Goal: Task Accomplishment & Management: Manage account settings

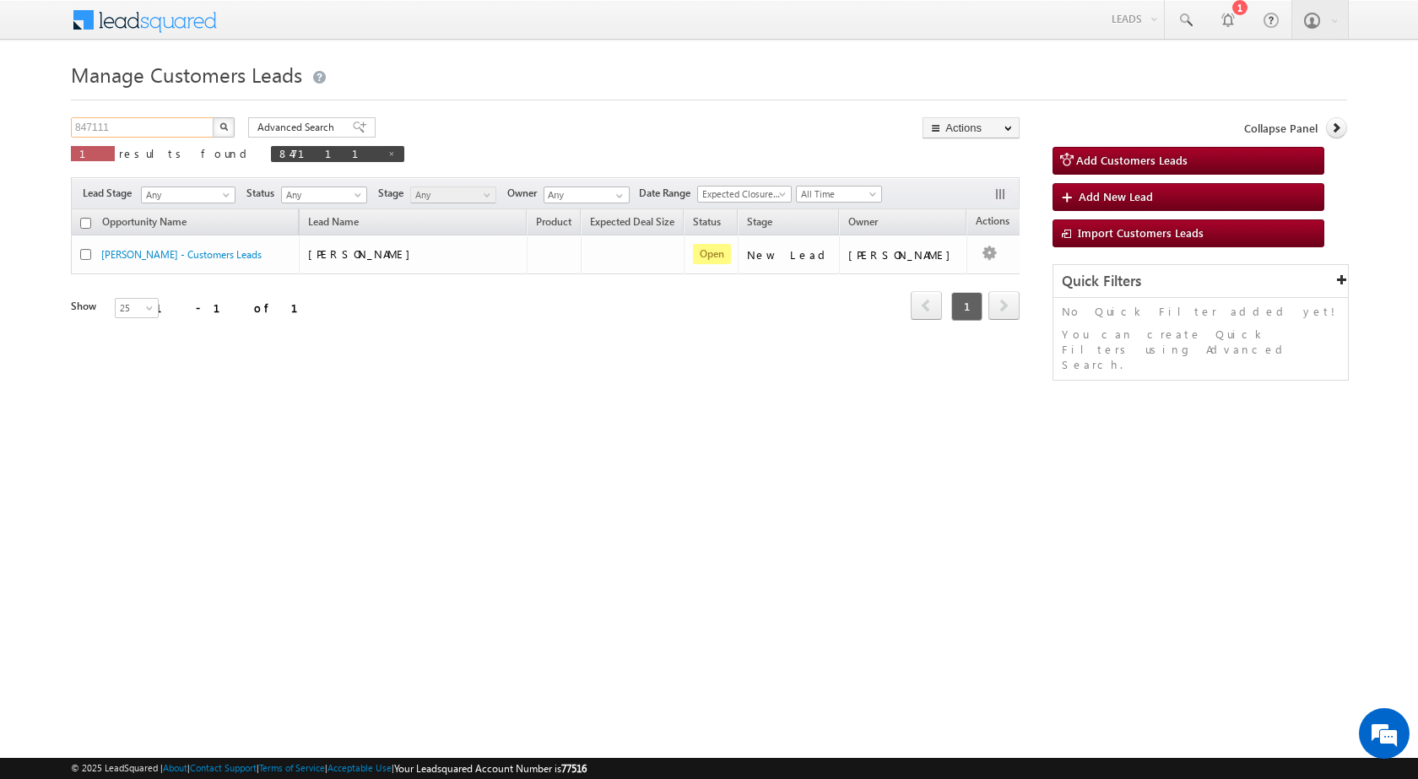
click at [137, 136] on input "847111" at bounding box center [143, 127] width 144 height 20
paste input "6959"
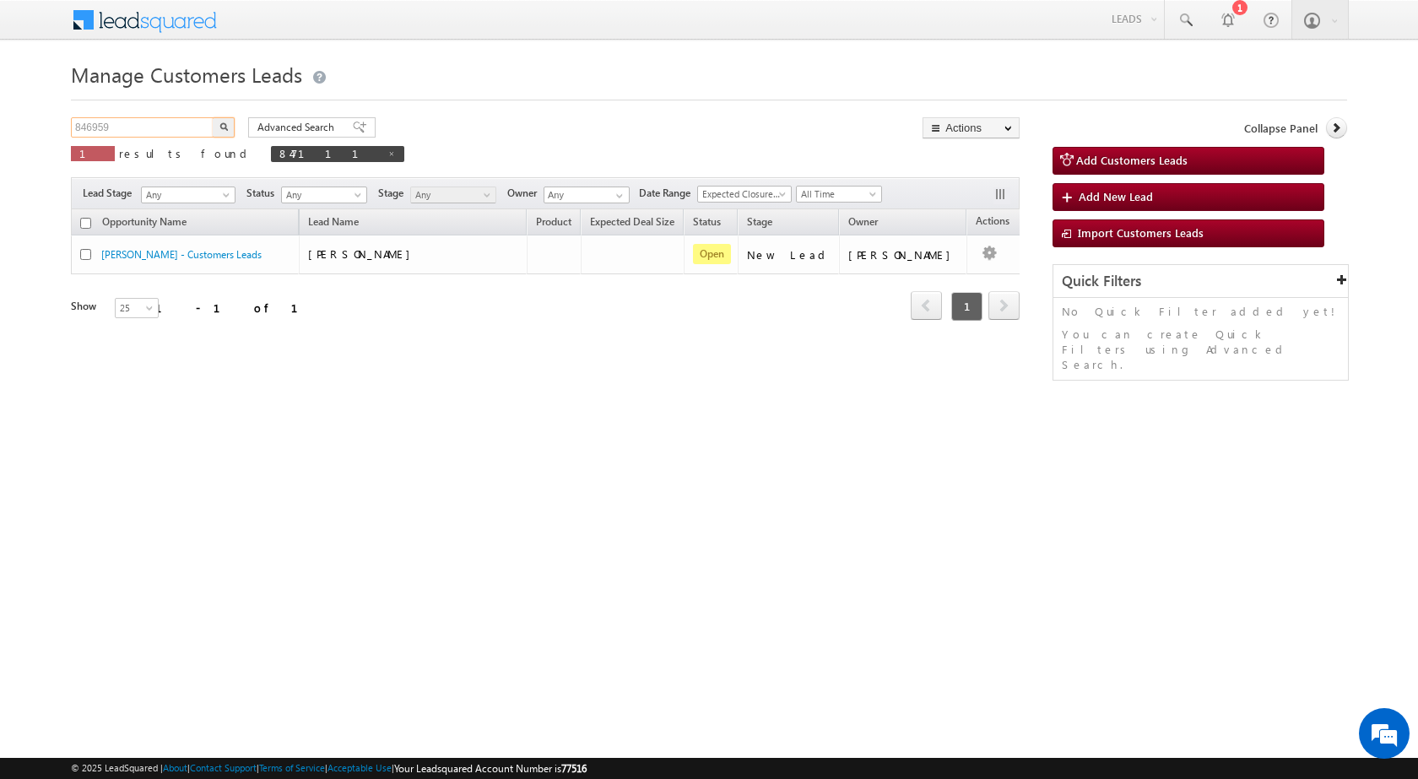
type input "846959"
click at [224, 132] on button "button" at bounding box center [224, 127] width 22 height 20
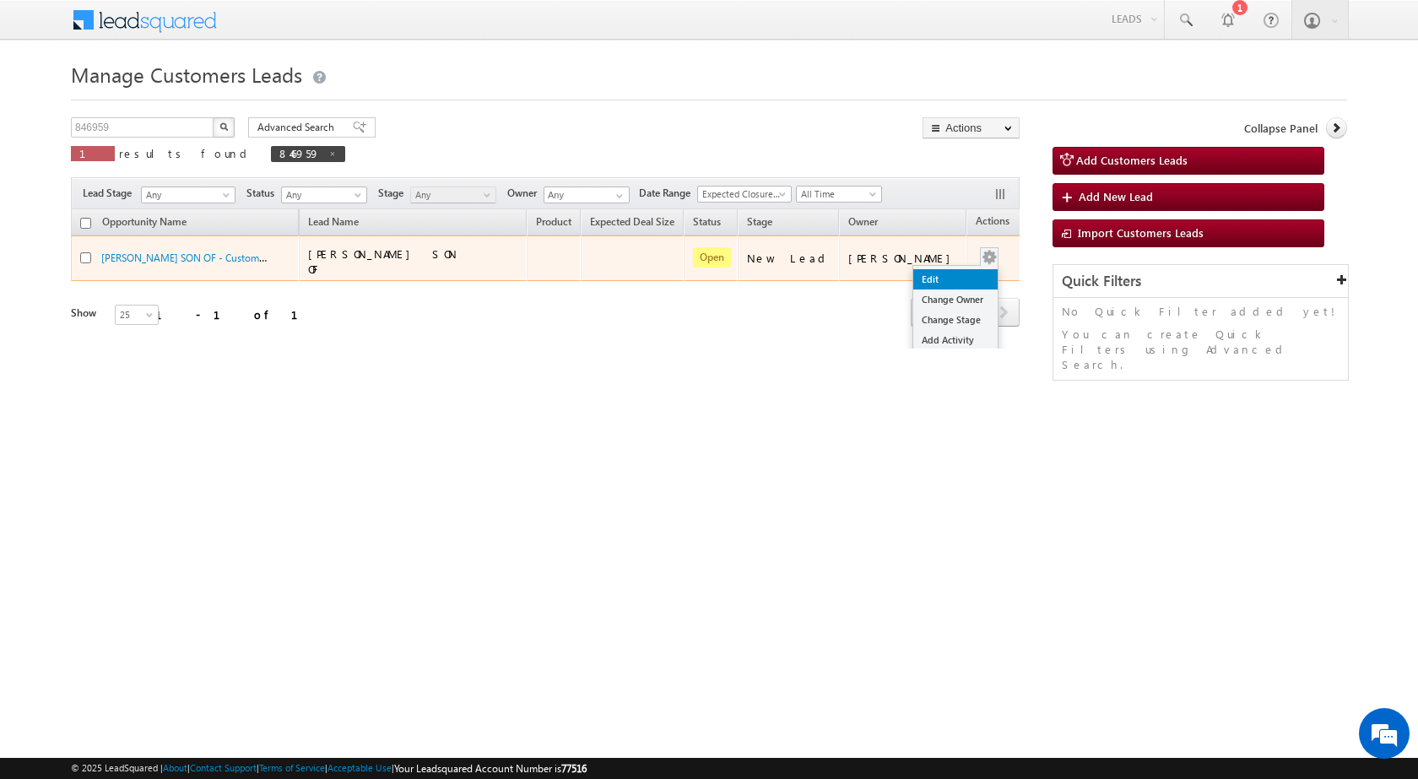
click at [943, 269] on link "Edit" at bounding box center [956, 279] width 84 height 20
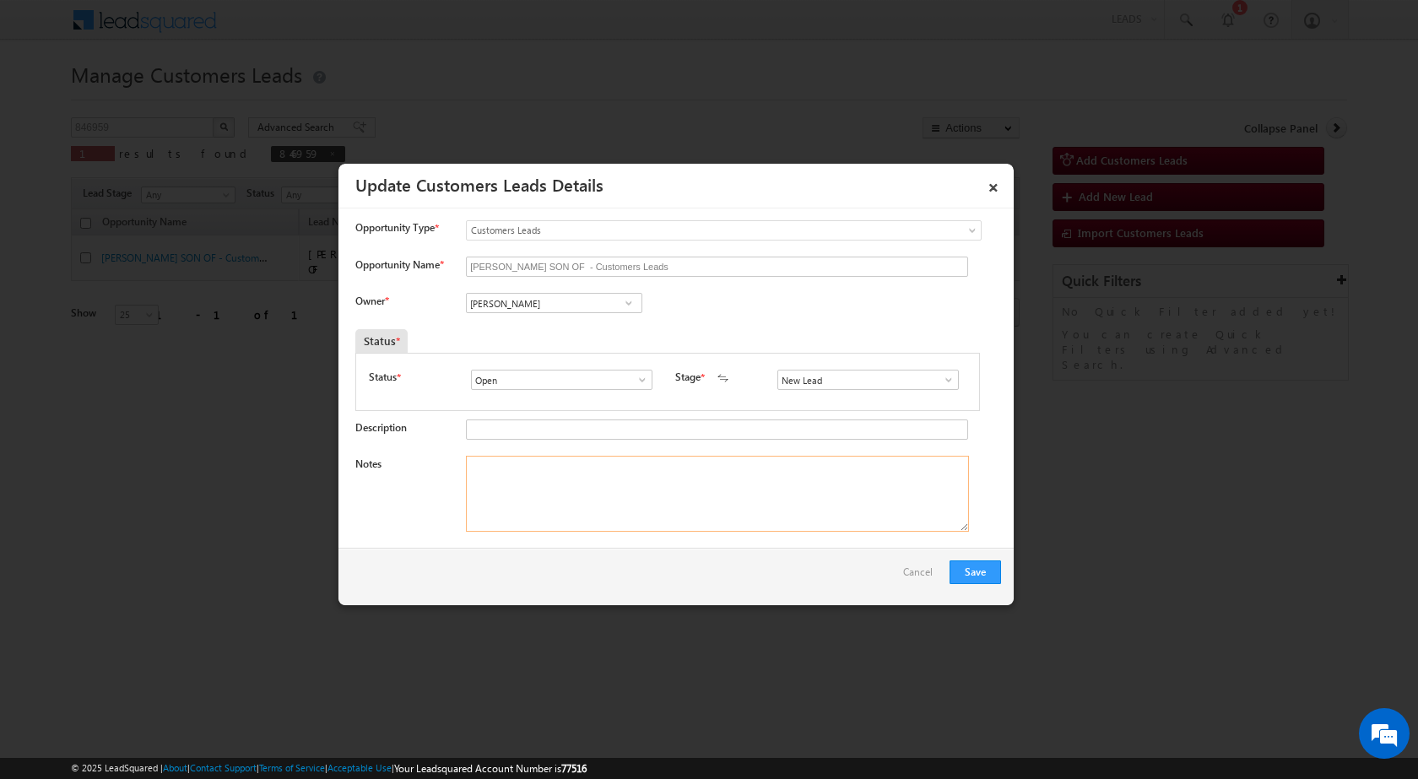
click at [626, 491] on textarea "Notes" at bounding box center [717, 494] width 503 height 76
paste textarea "846959 / [PERSON_NAME] / 7830343753 / HOME PURCHASE / [GEOGRAPHIC_DATA] TO 2470…"
type textarea "846959 / [PERSON_NAME] / 7830343753 / HOME PURCHASE / [GEOGRAPHIC_DATA] TO 2470…"
click at [943, 382] on span at bounding box center [949, 380] width 17 height 14
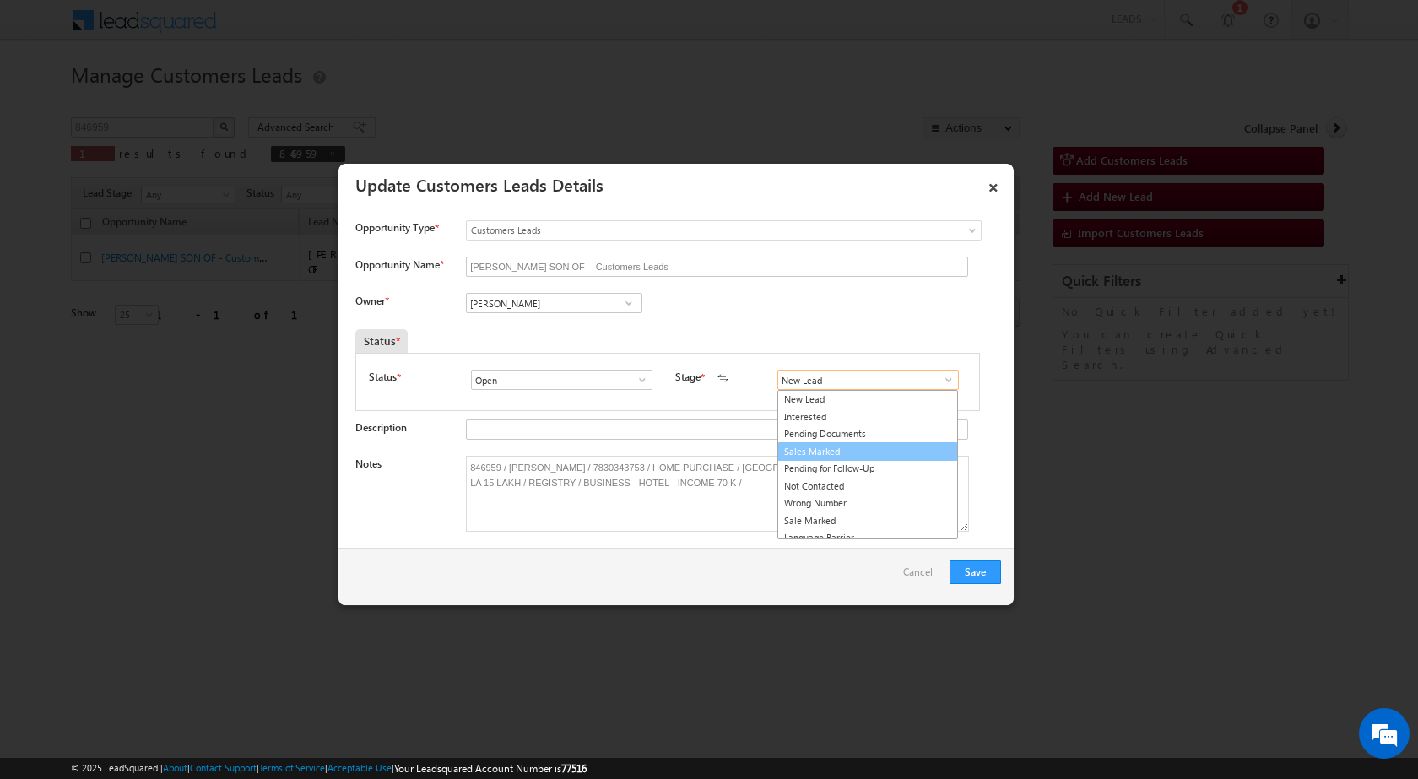
click at [852, 453] on link "Sales Marked" at bounding box center [868, 451] width 181 height 19
type input "Sales Marked"
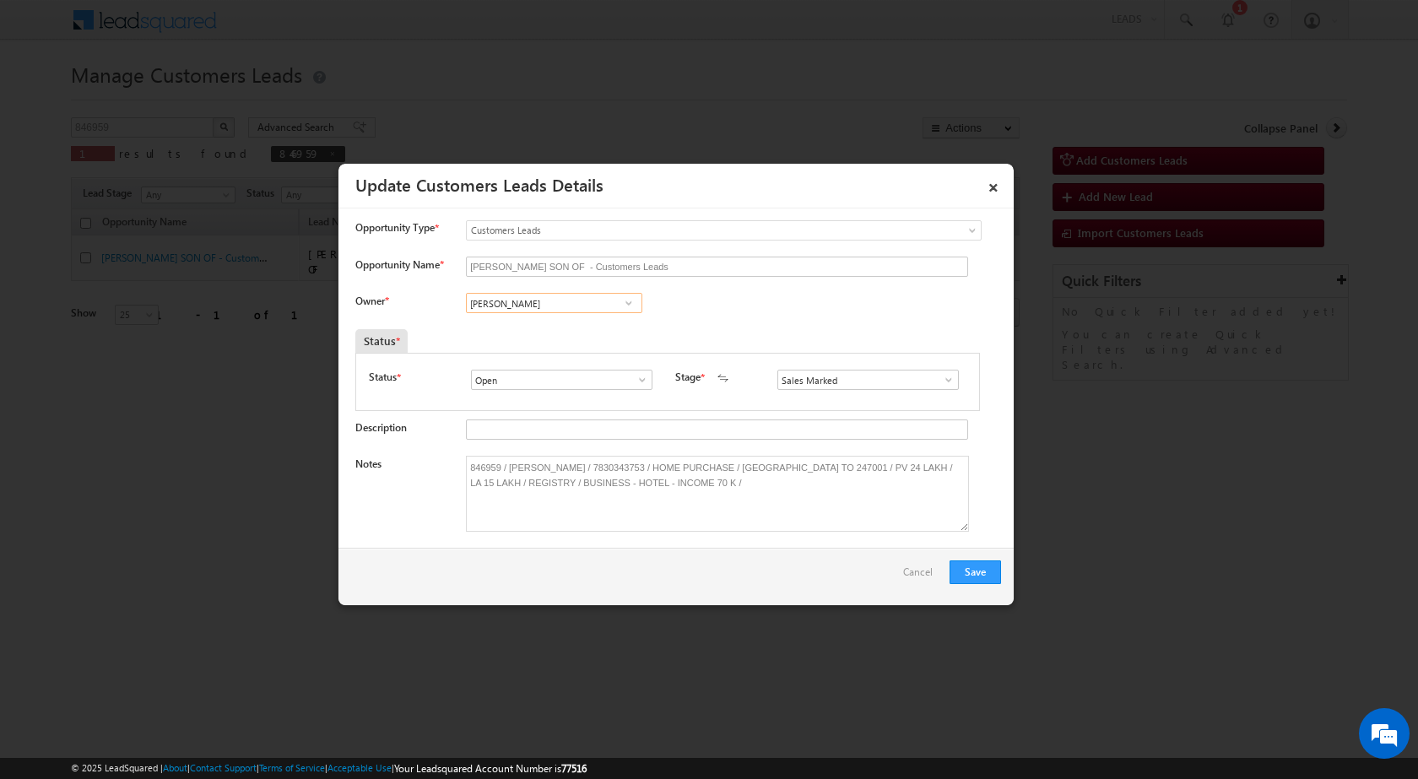
click at [543, 303] on input "[PERSON_NAME]" at bounding box center [554, 303] width 176 height 20
paste input "[EMAIL_ADDRESS][DOMAIN_NAME]"
click at [578, 327] on link "[PERSON_NAME] [EMAIL_ADDRESS][DOMAIN_NAME]" at bounding box center [554, 329] width 176 height 32
type input "[PERSON_NAME]"
click at [964, 575] on button "Save" at bounding box center [976, 573] width 52 height 24
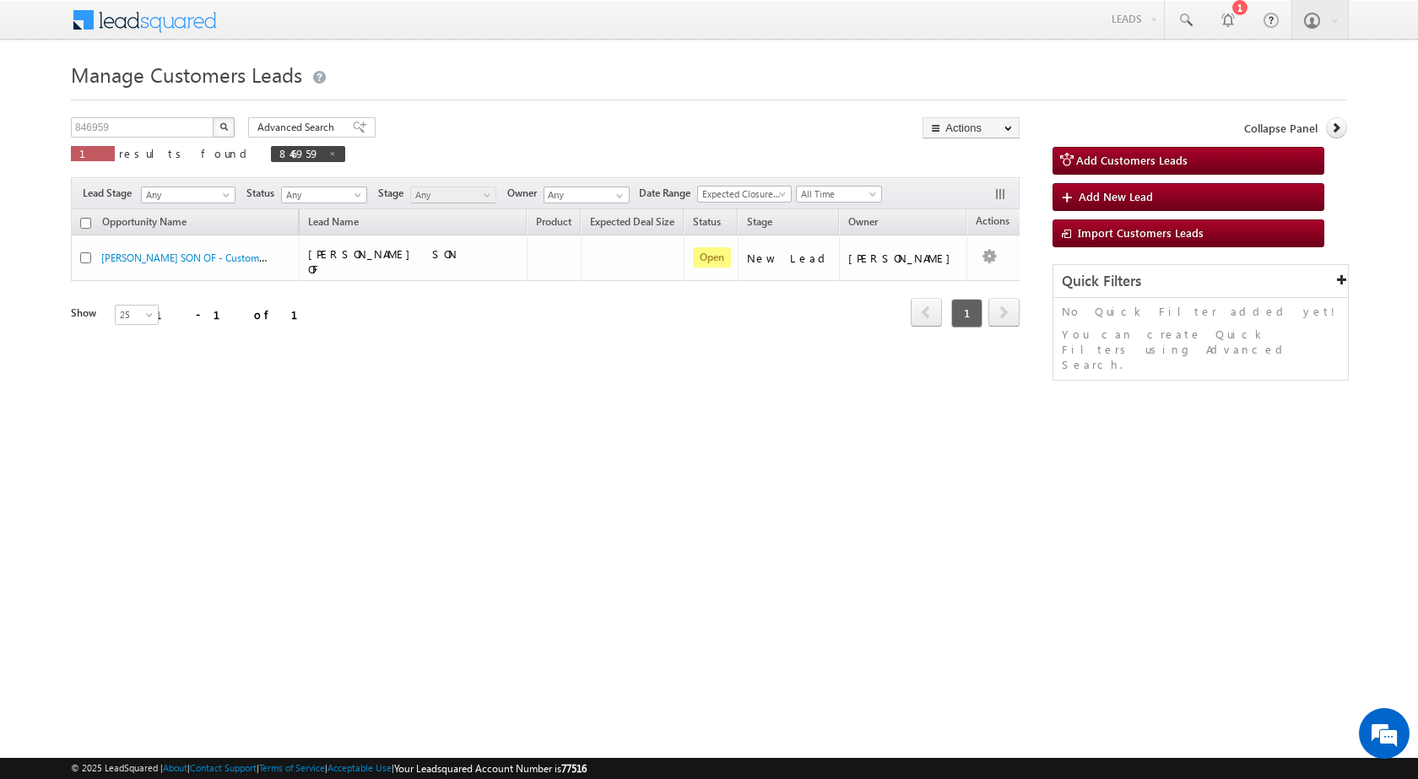
click at [496, 319] on div "Refresh first prev 1 next last 1 - 1 of 1" at bounding box center [545, 305] width 949 height 49
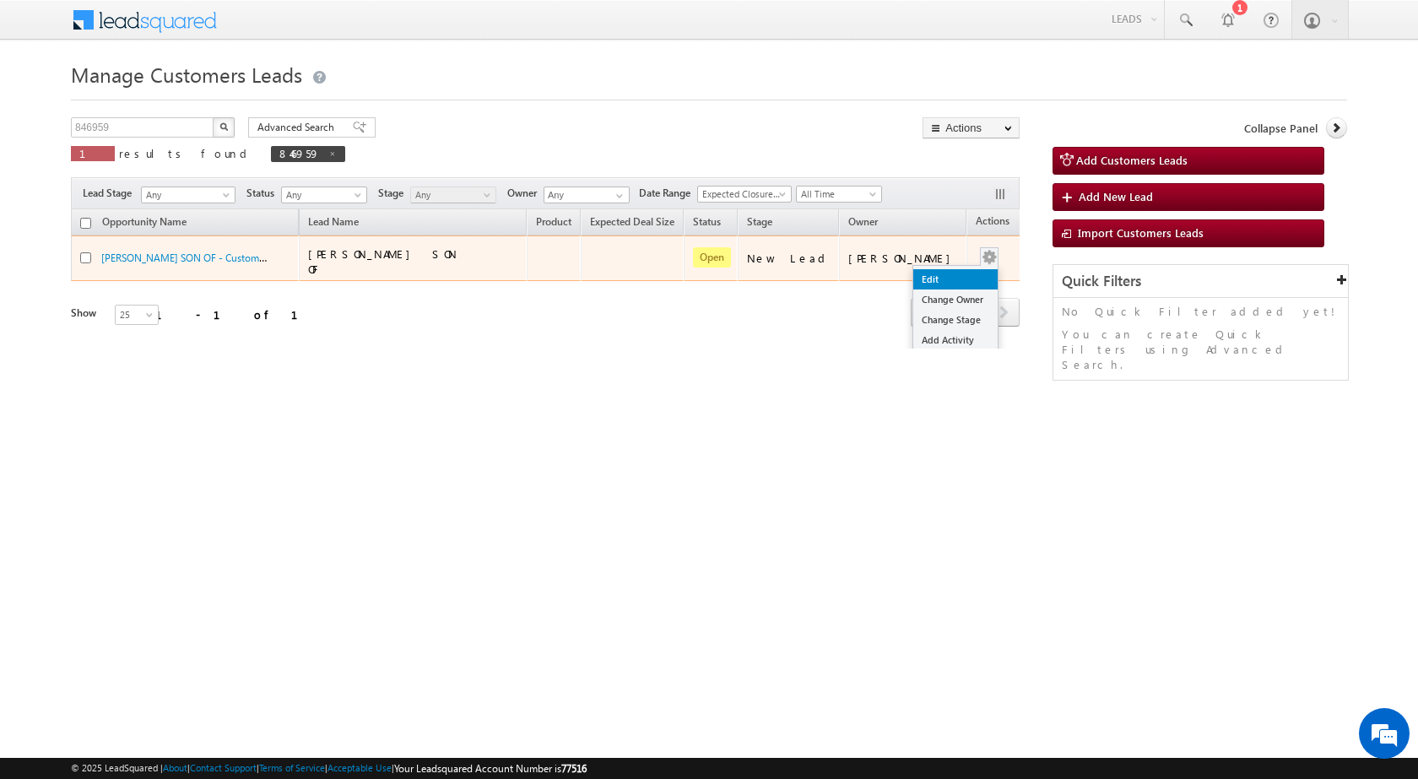
click at [931, 277] on link "Edit" at bounding box center [956, 279] width 84 height 20
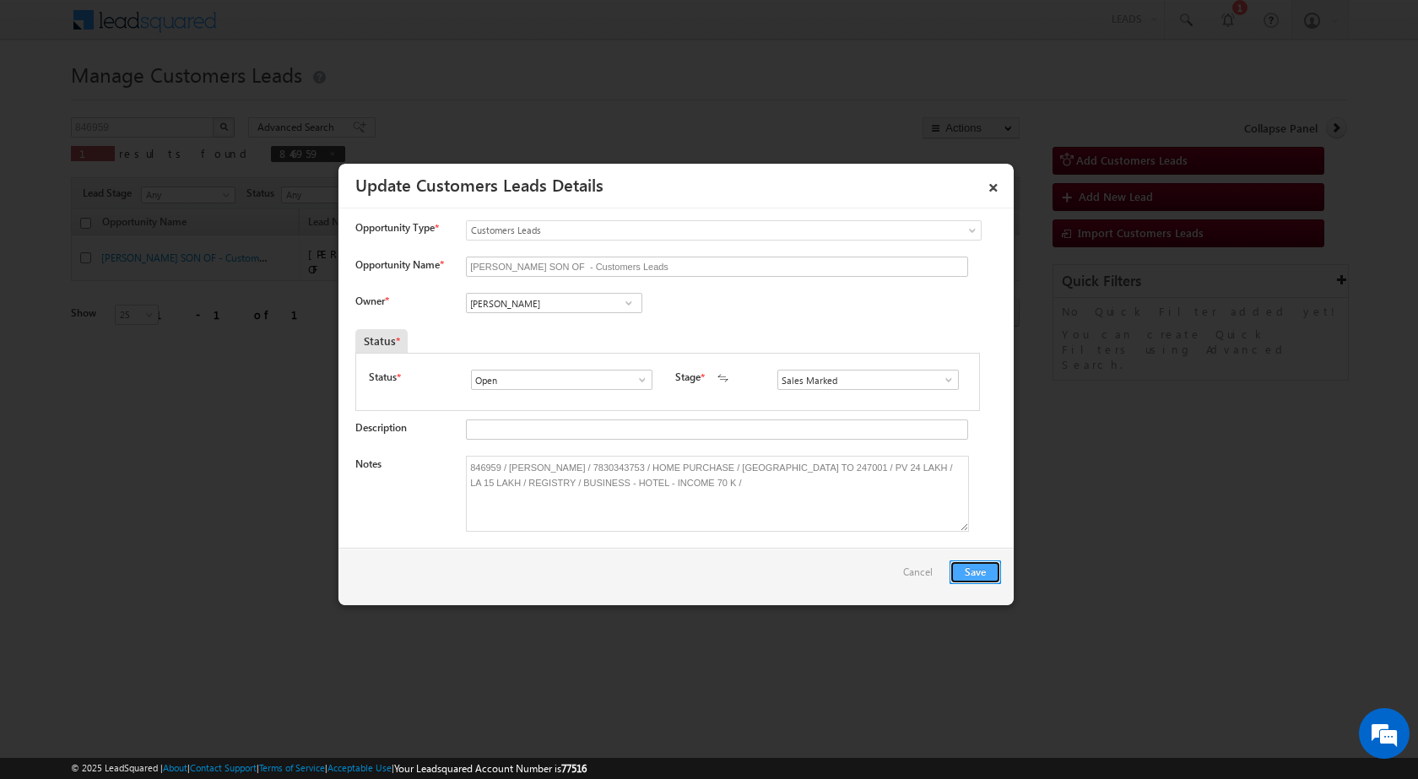
click at [978, 582] on button "Save" at bounding box center [976, 573] width 52 height 24
